Goal: Task Accomplishment & Management: Manage account settings

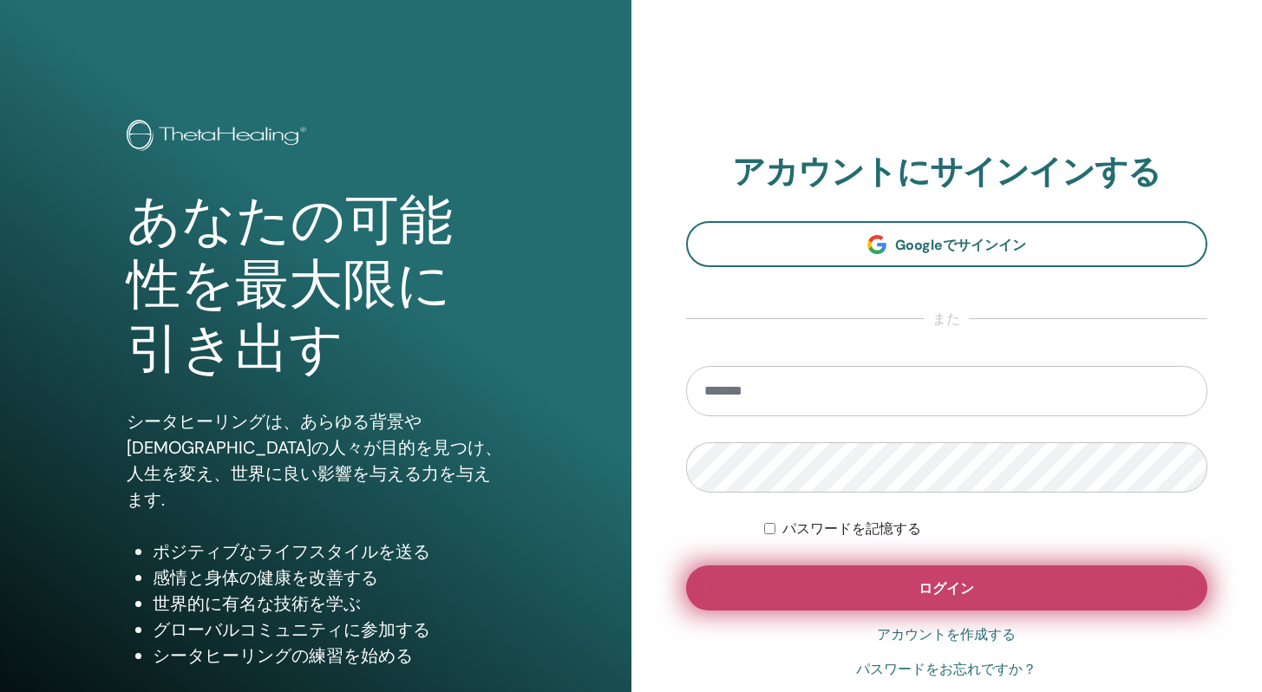
type input "**********"
click at [767, 610] on button "ログイン" at bounding box center [947, 587] width 522 height 45
click at [846, 594] on button "ログイン" at bounding box center [947, 587] width 522 height 45
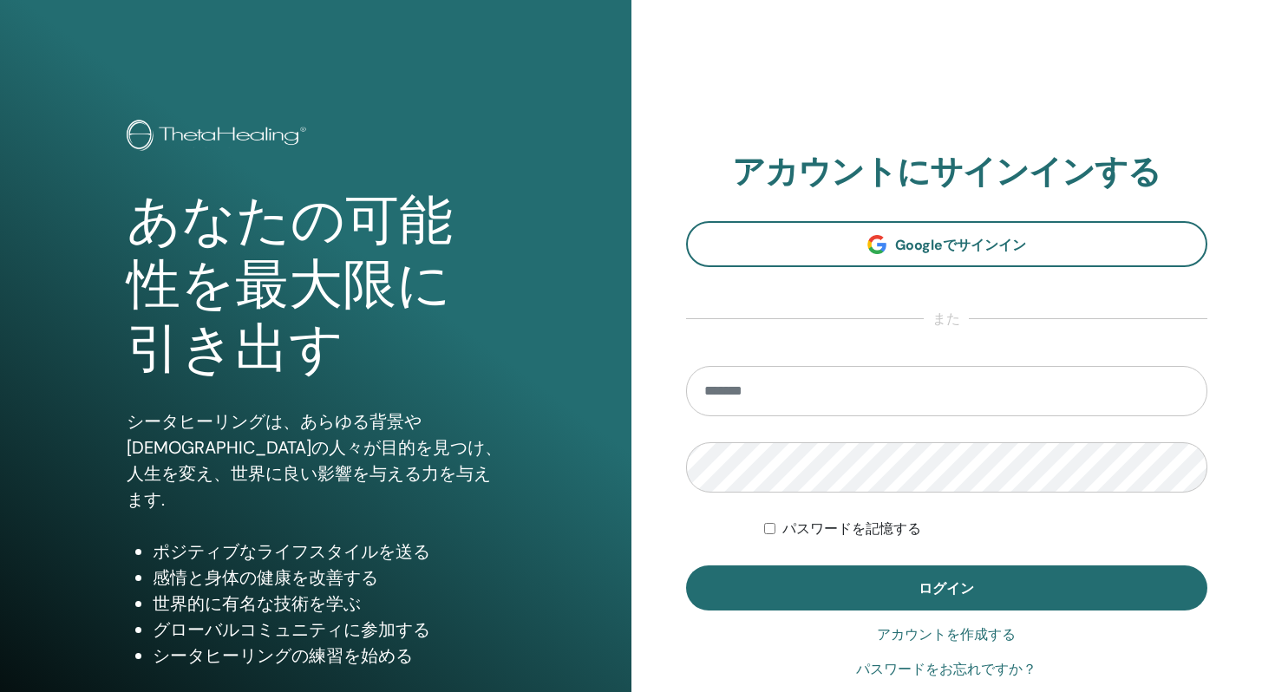
type input "**********"
click at [905, 617] on div "**********" at bounding box center [947, 417] width 522 height 528
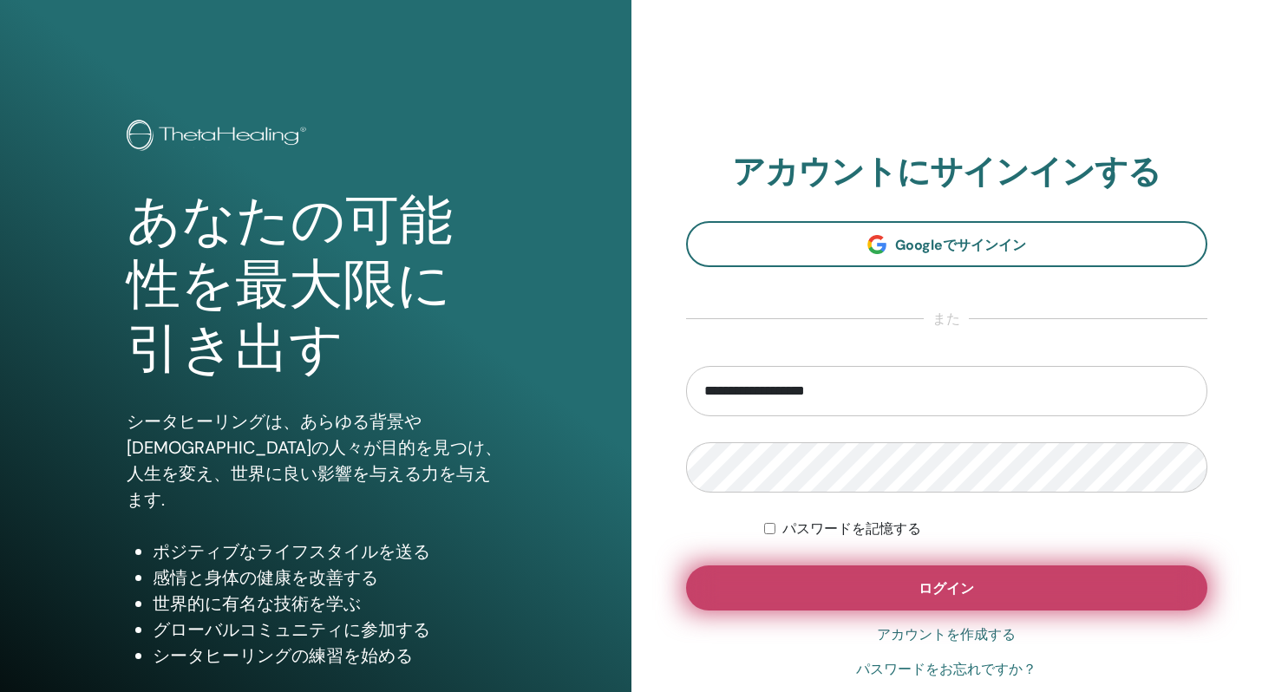
click at [900, 572] on button "ログイン" at bounding box center [947, 587] width 522 height 45
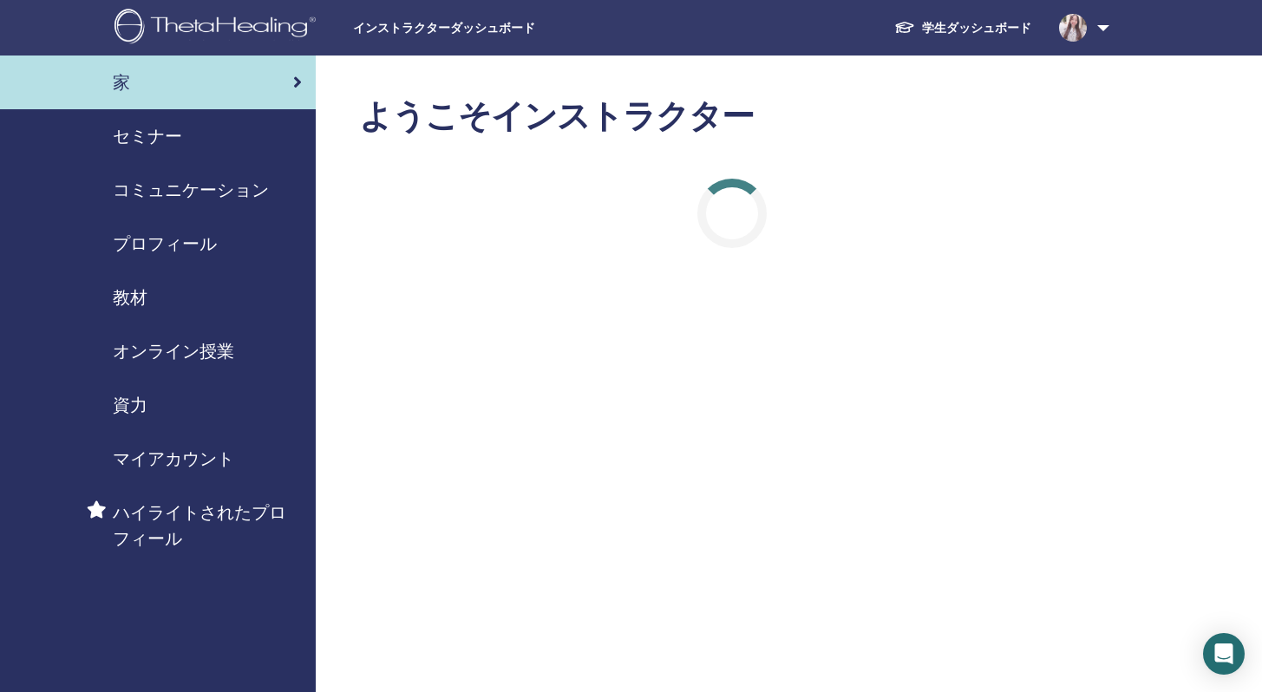
click at [239, 108] on link "家" at bounding box center [158, 83] width 316 height 54
click at [244, 126] on div "セミナー" at bounding box center [158, 136] width 288 height 26
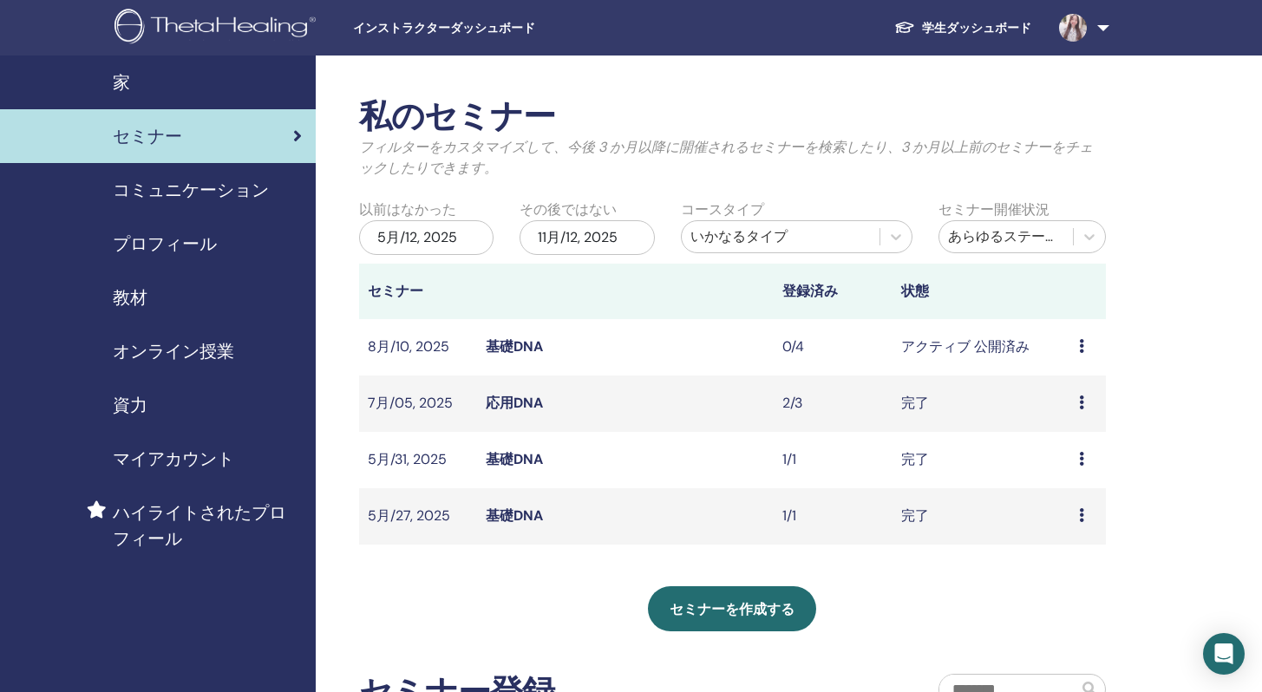
scroll to position [3, 0]
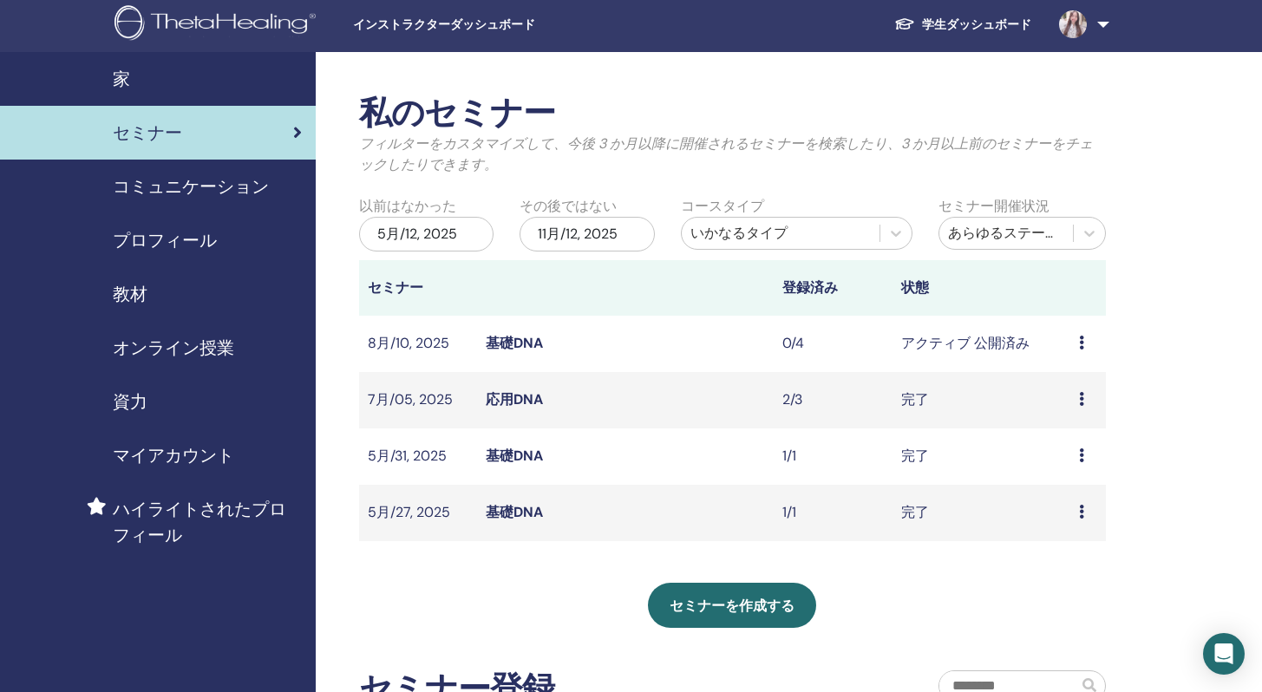
click at [787, 332] on td "0/4" at bounding box center [833, 344] width 119 height 56
click at [389, 346] on td "8月/10, 2025" at bounding box center [418, 344] width 119 height 56
click at [1081, 343] on icon at bounding box center [1081, 343] width 5 height 14
click at [985, 343] on td "アクティブ 公開済み" at bounding box center [981, 344] width 178 height 56
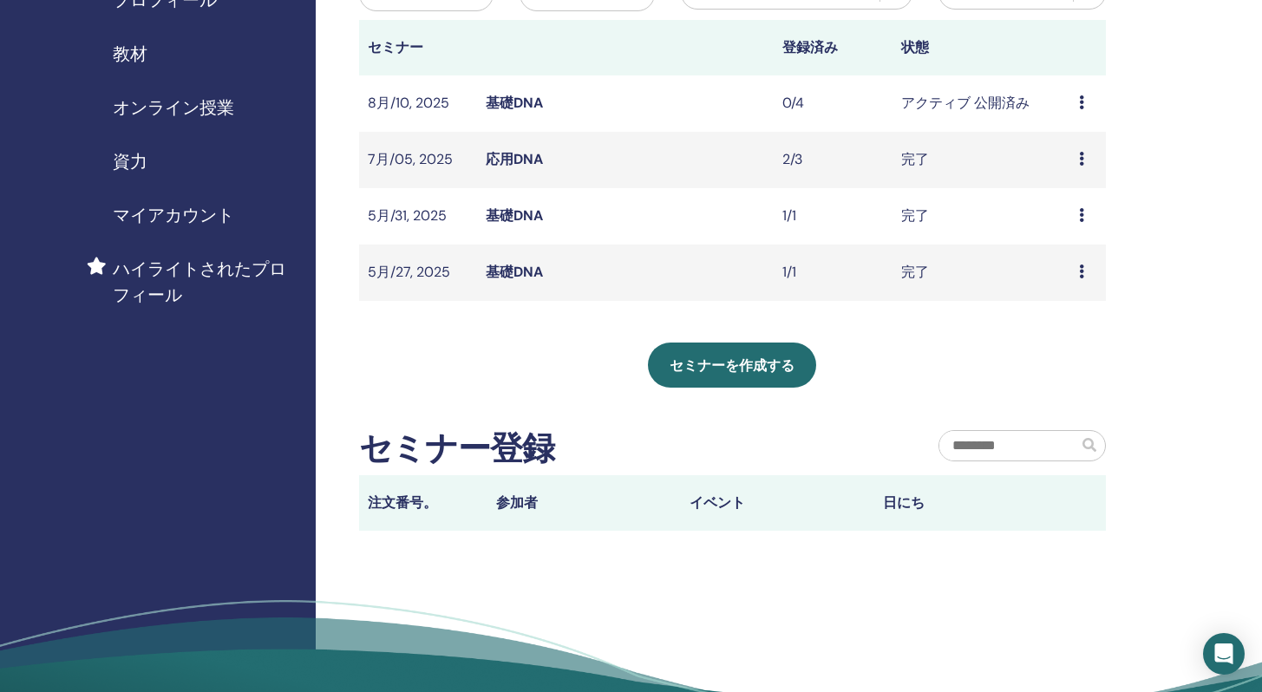
scroll to position [109, 0]
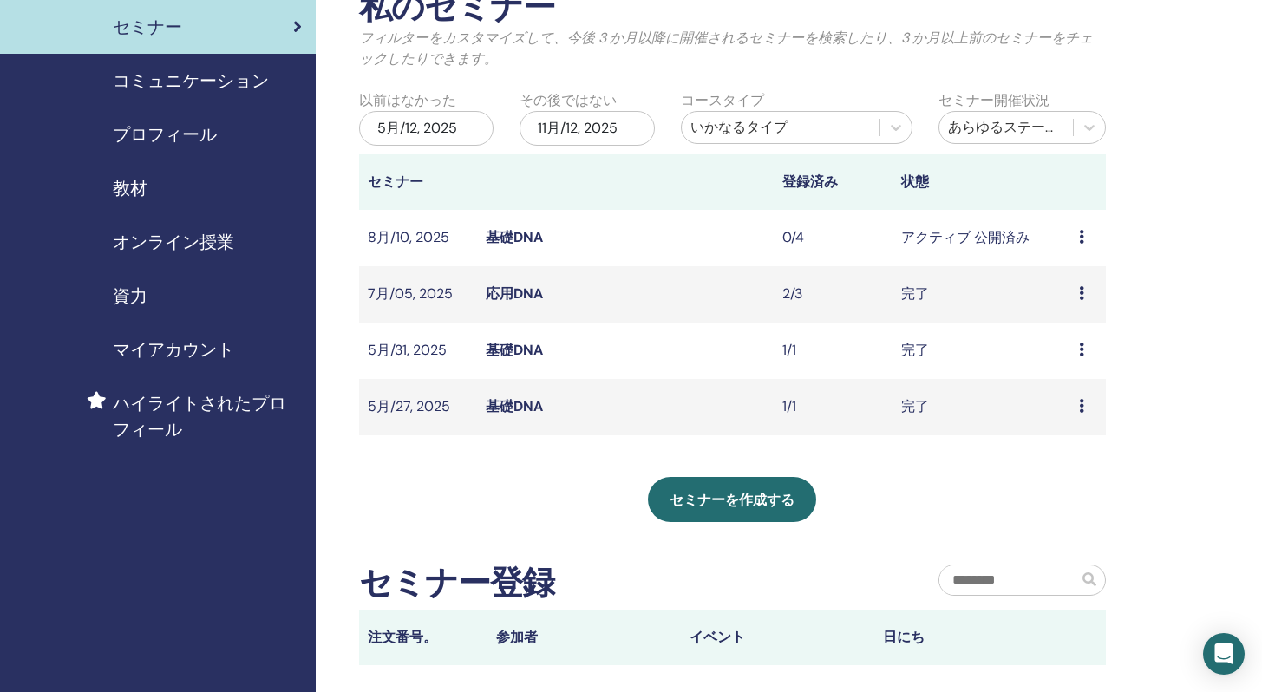
click at [222, 98] on link "コミュニケーション" at bounding box center [158, 81] width 316 height 54
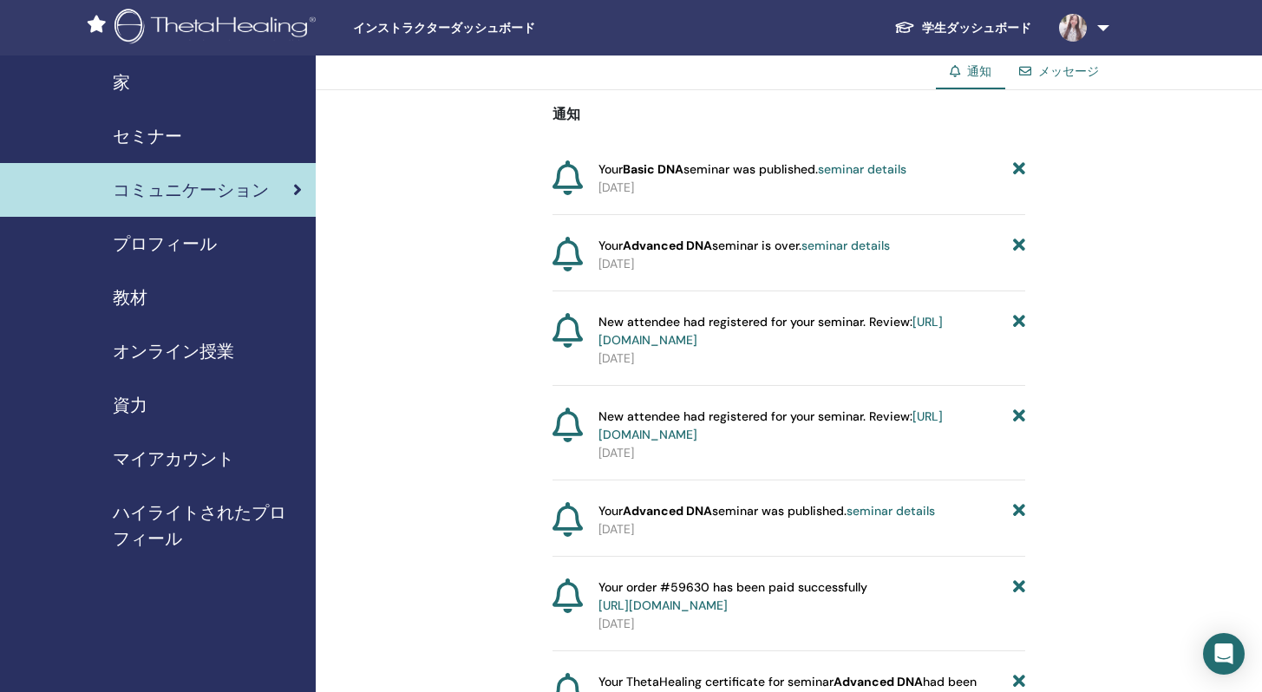
click at [213, 140] on div "セミナー" at bounding box center [158, 136] width 288 height 26
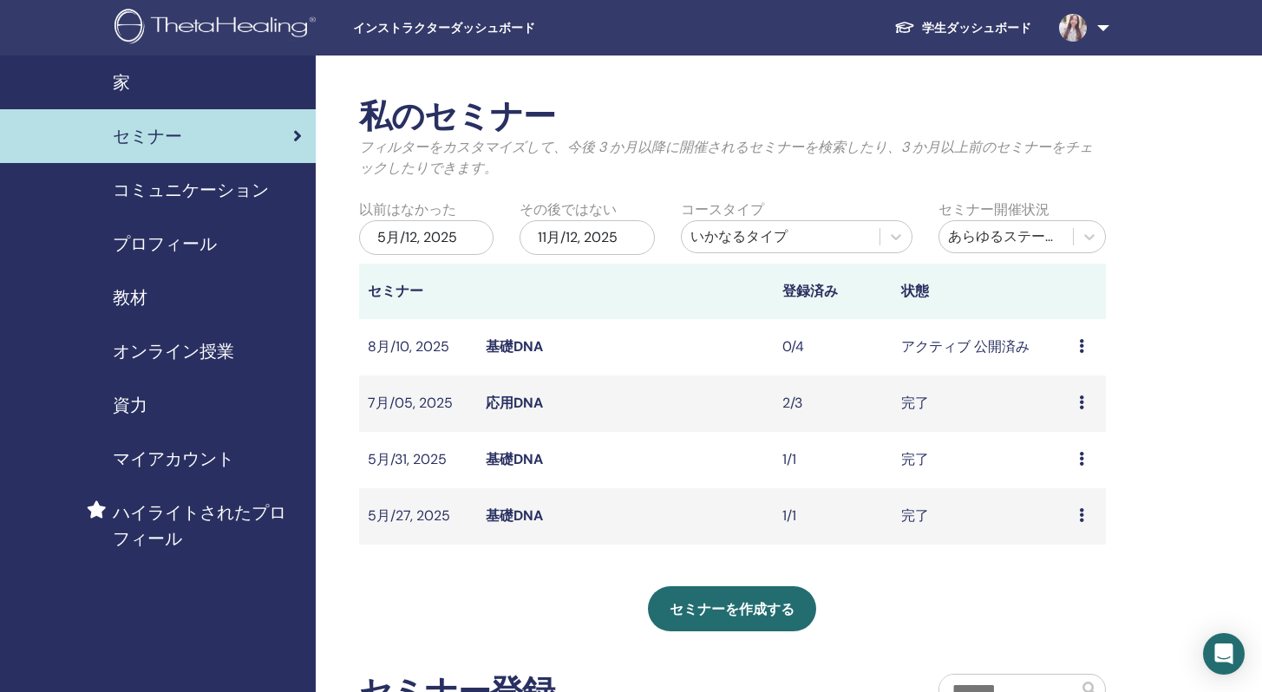
click at [505, 348] on link "基礎DNA" at bounding box center [514, 346] width 57 height 18
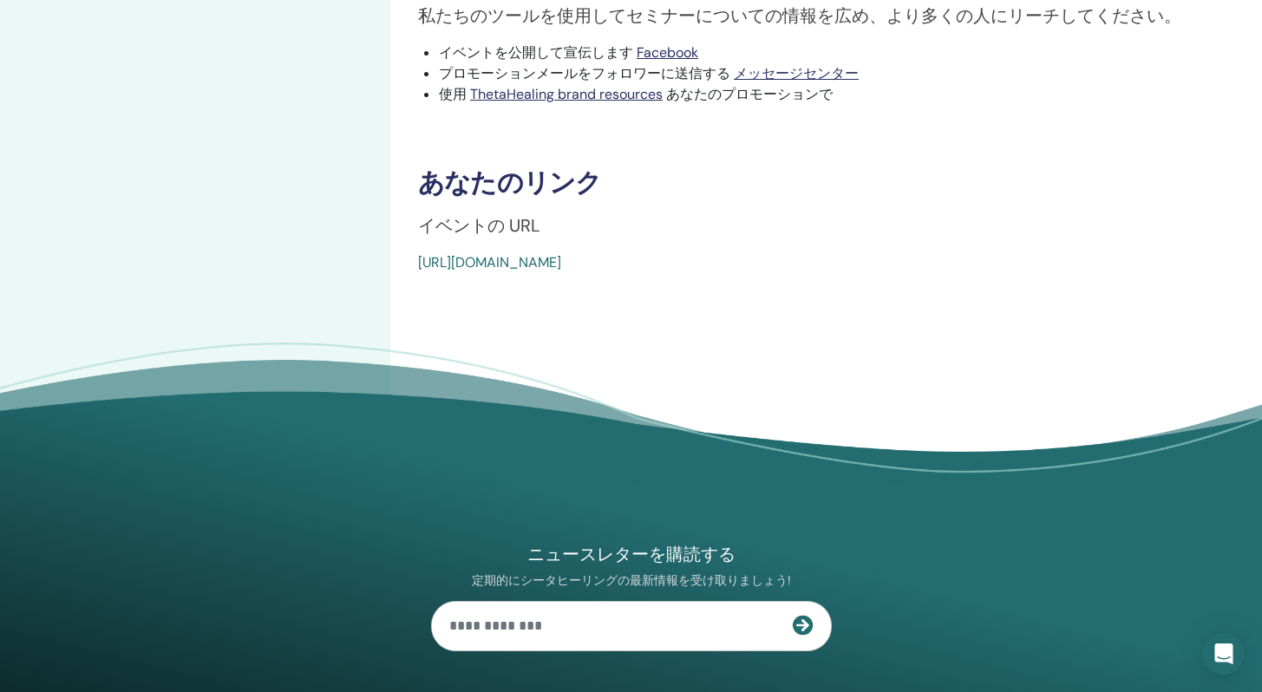
scroll to position [235, 0]
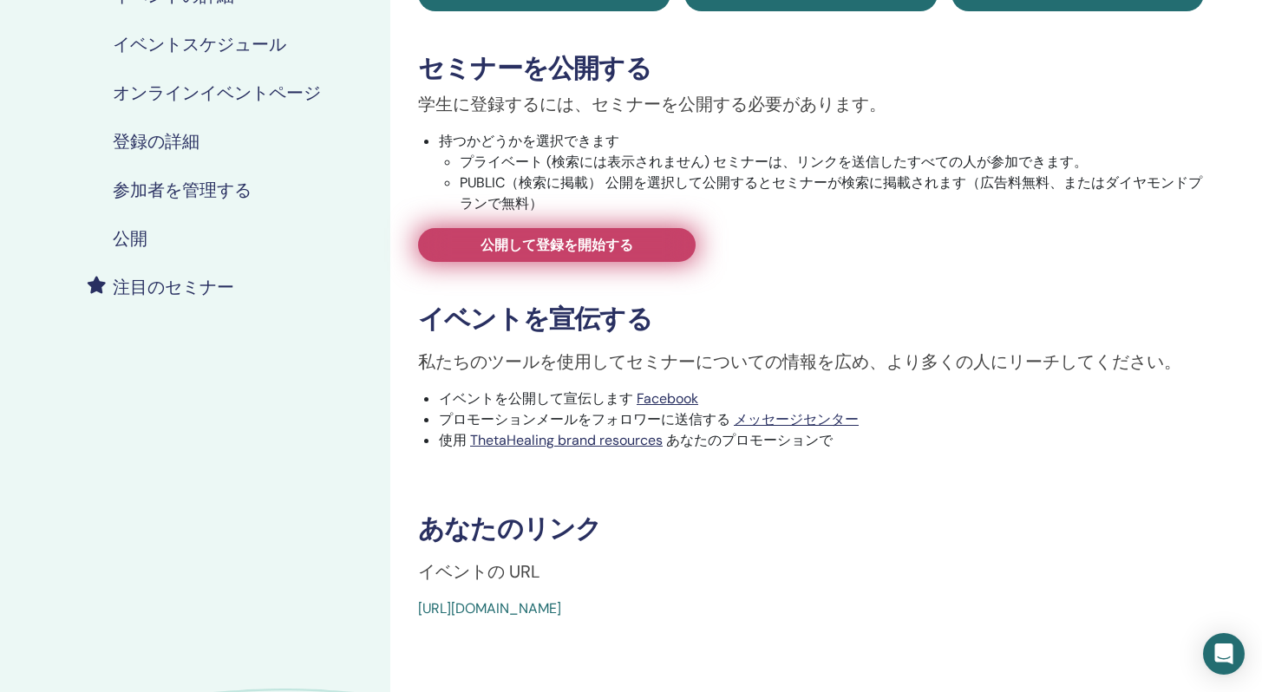
click at [604, 252] on span "公開して登録を開始する" at bounding box center [556, 245] width 153 height 18
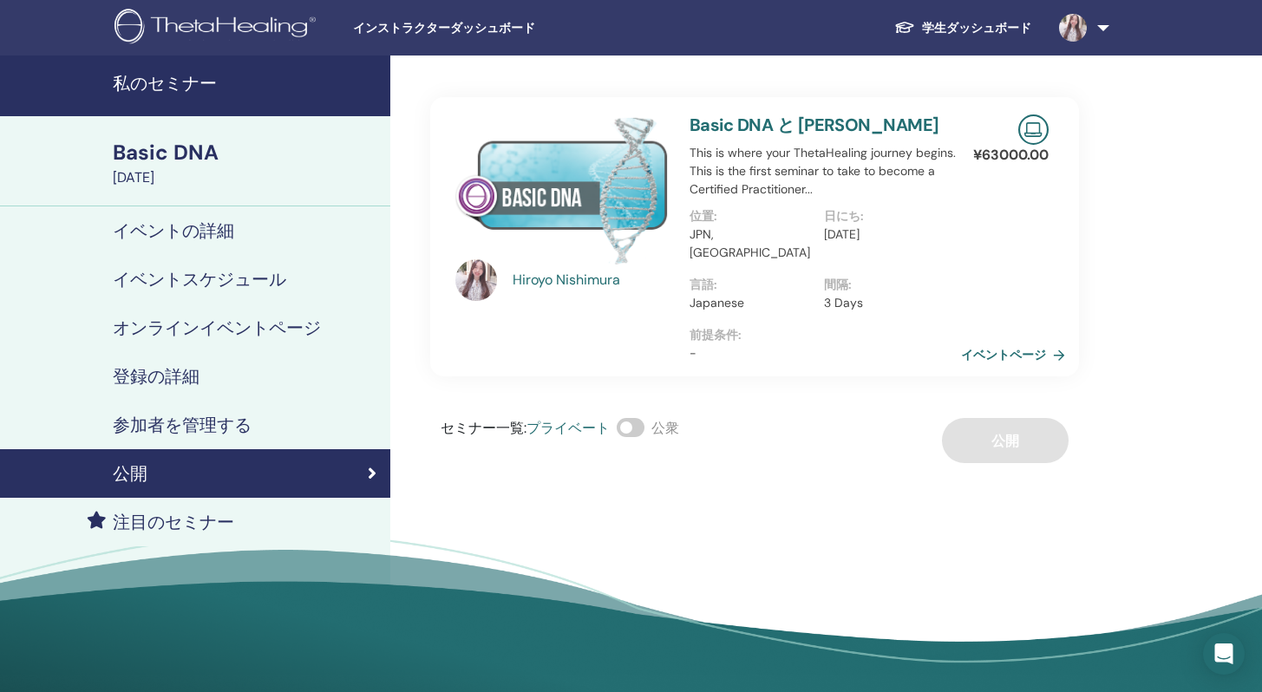
click at [1038, 342] on link "イベントページ" at bounding box center [1016, 355] width 111 height 26
